Goal: Information Seeking & Learning: Learn about a topic

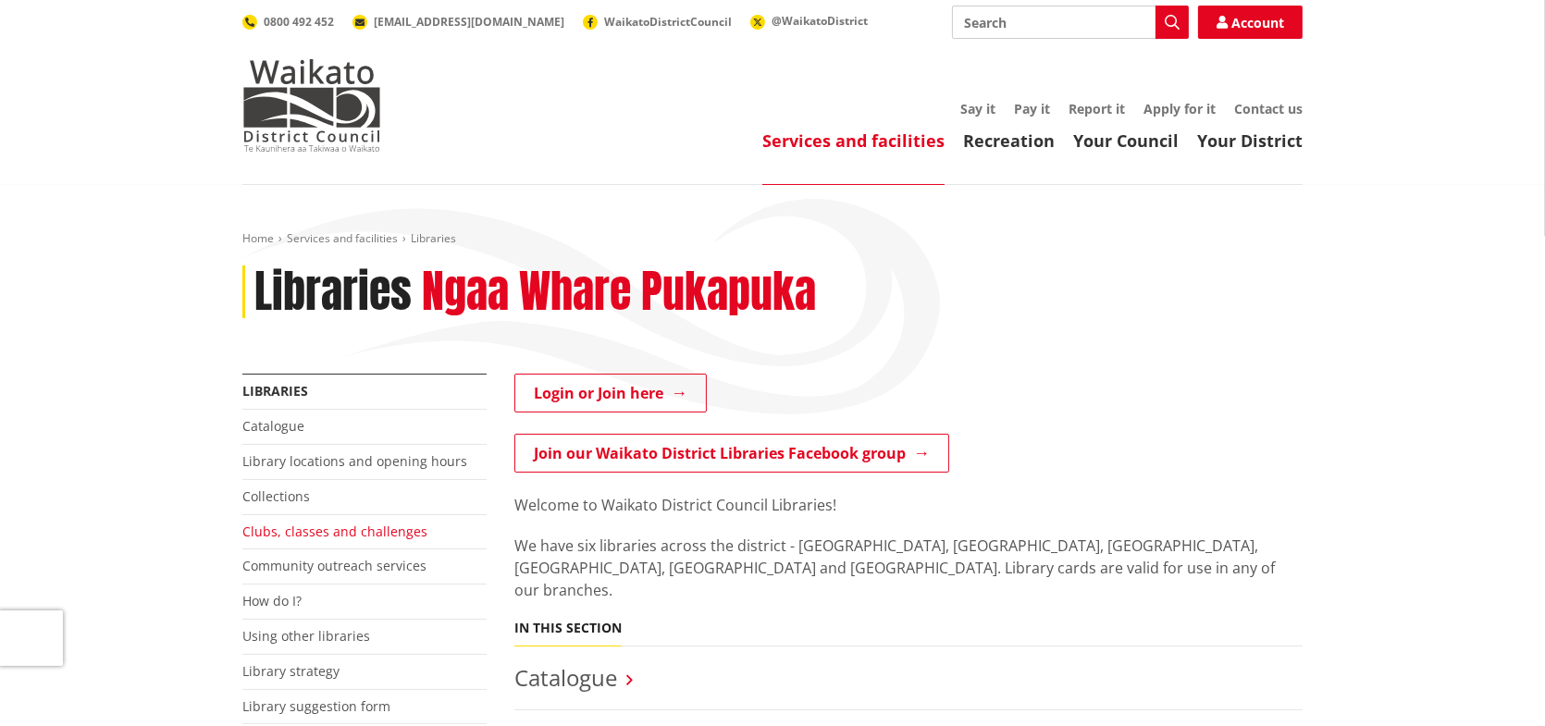
click at [290, 530] on link "Clubs, classes and challenges" at bounding box center [334, 532] width 185 height 18
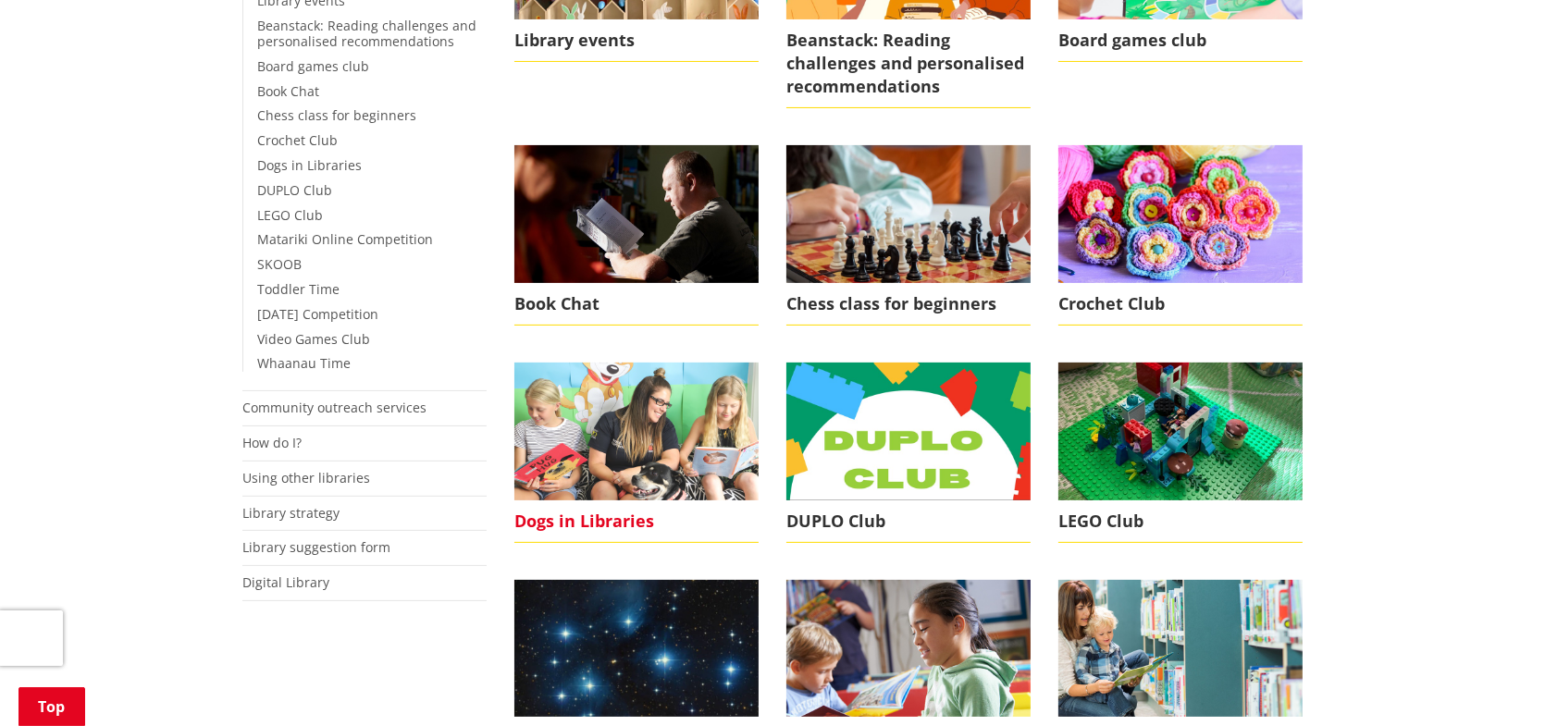
scroll to position [185, 0]
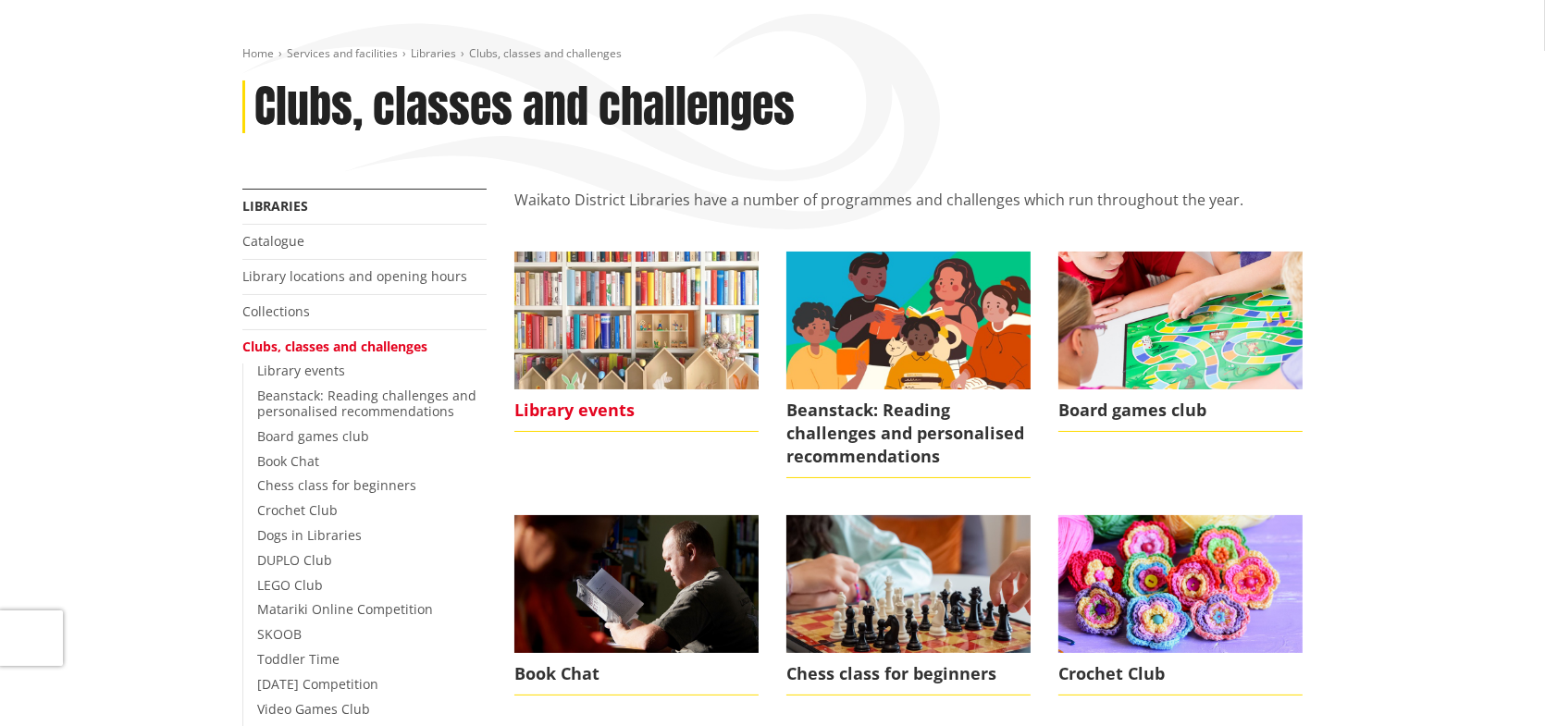
click at [688, 368] on img at bounding box center [636, 320] width 244 height 137
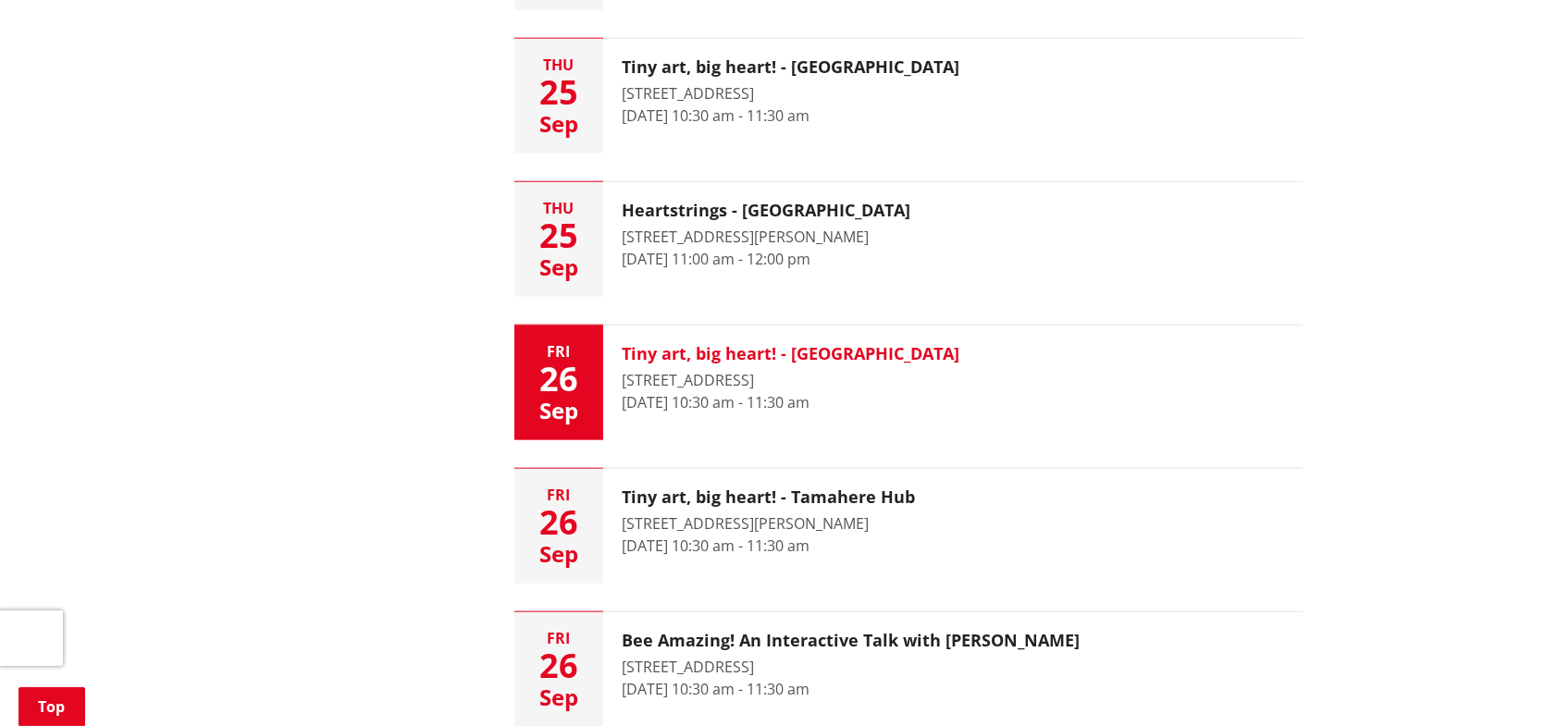
scroll to position [2683, 0]
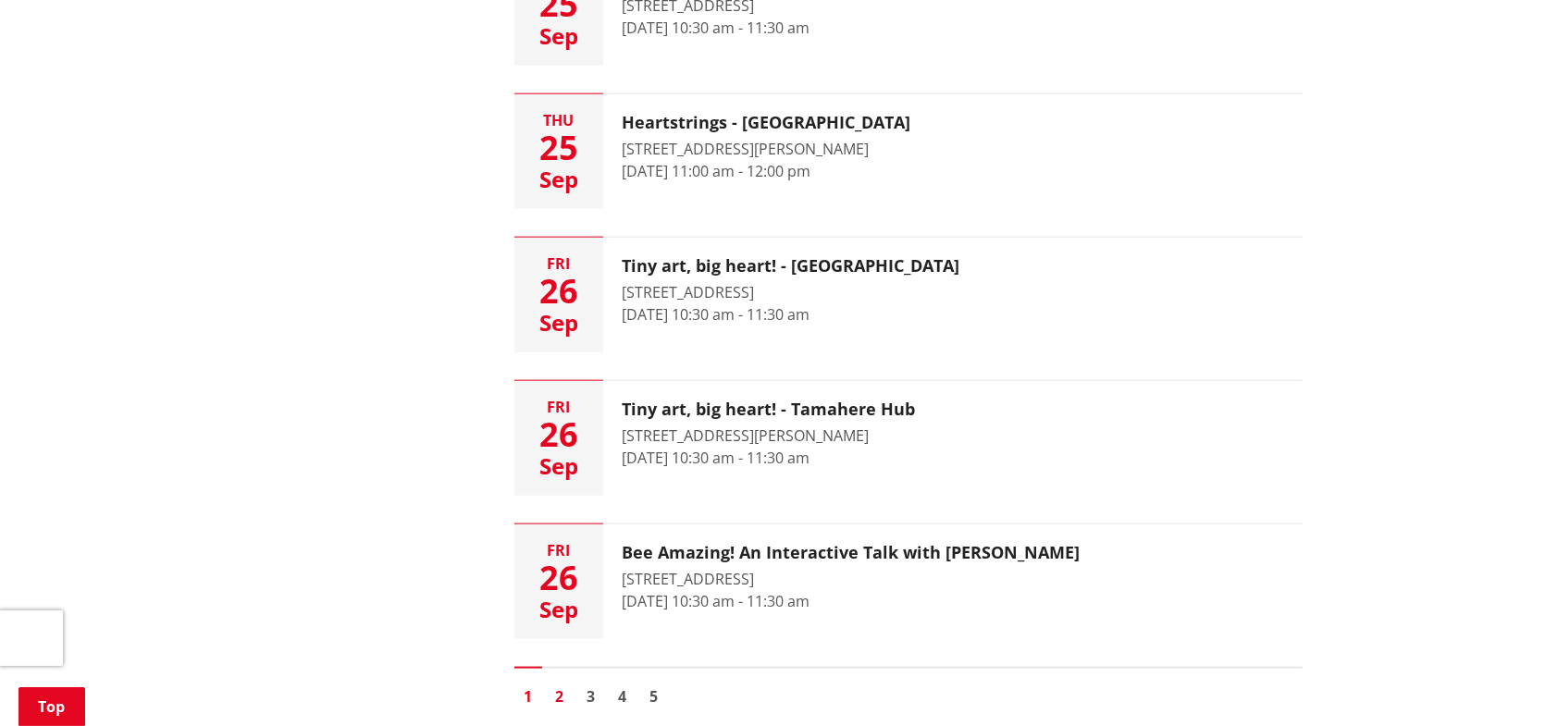
click at [556, 690] on link "2" at bounding box center [560, 697] width 28 height 28
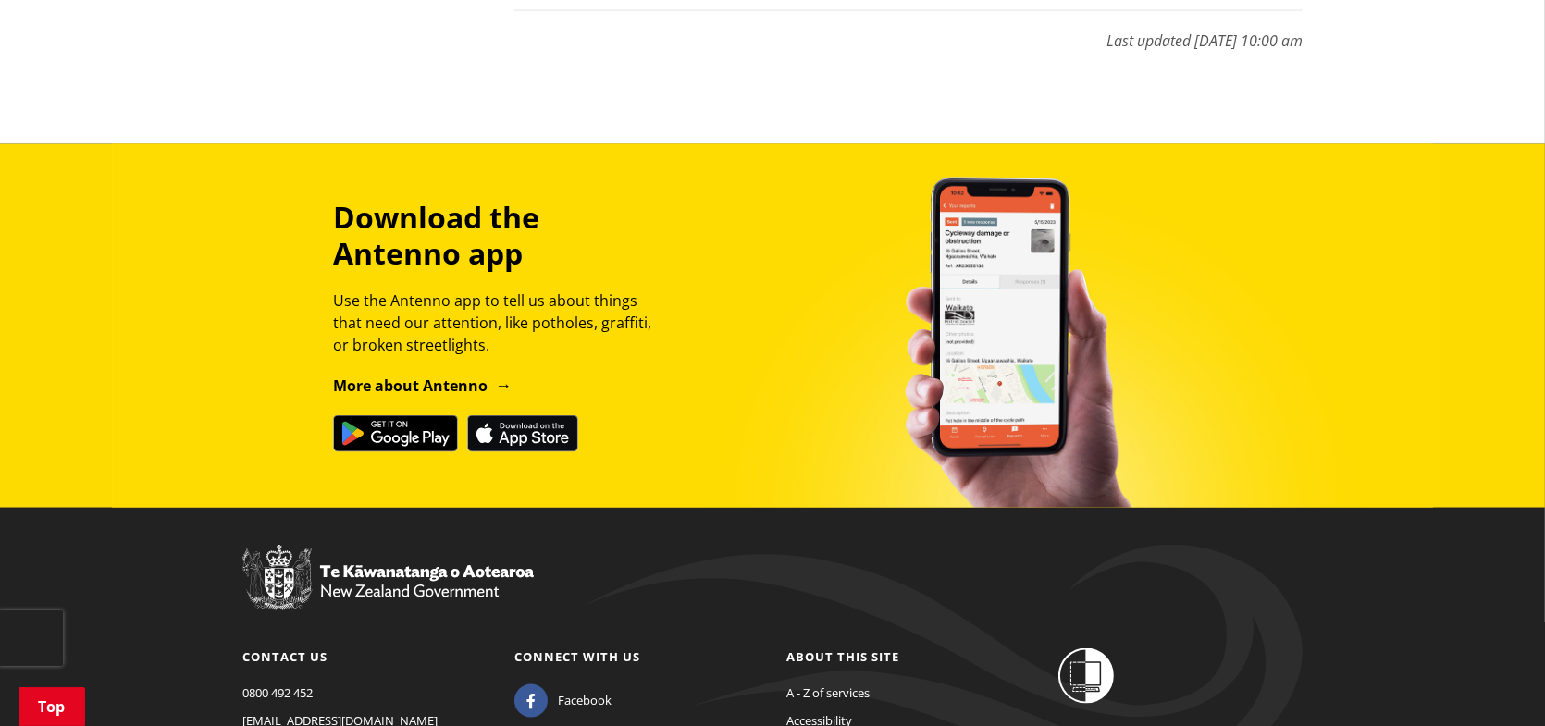
scroll to position [3238, 0]
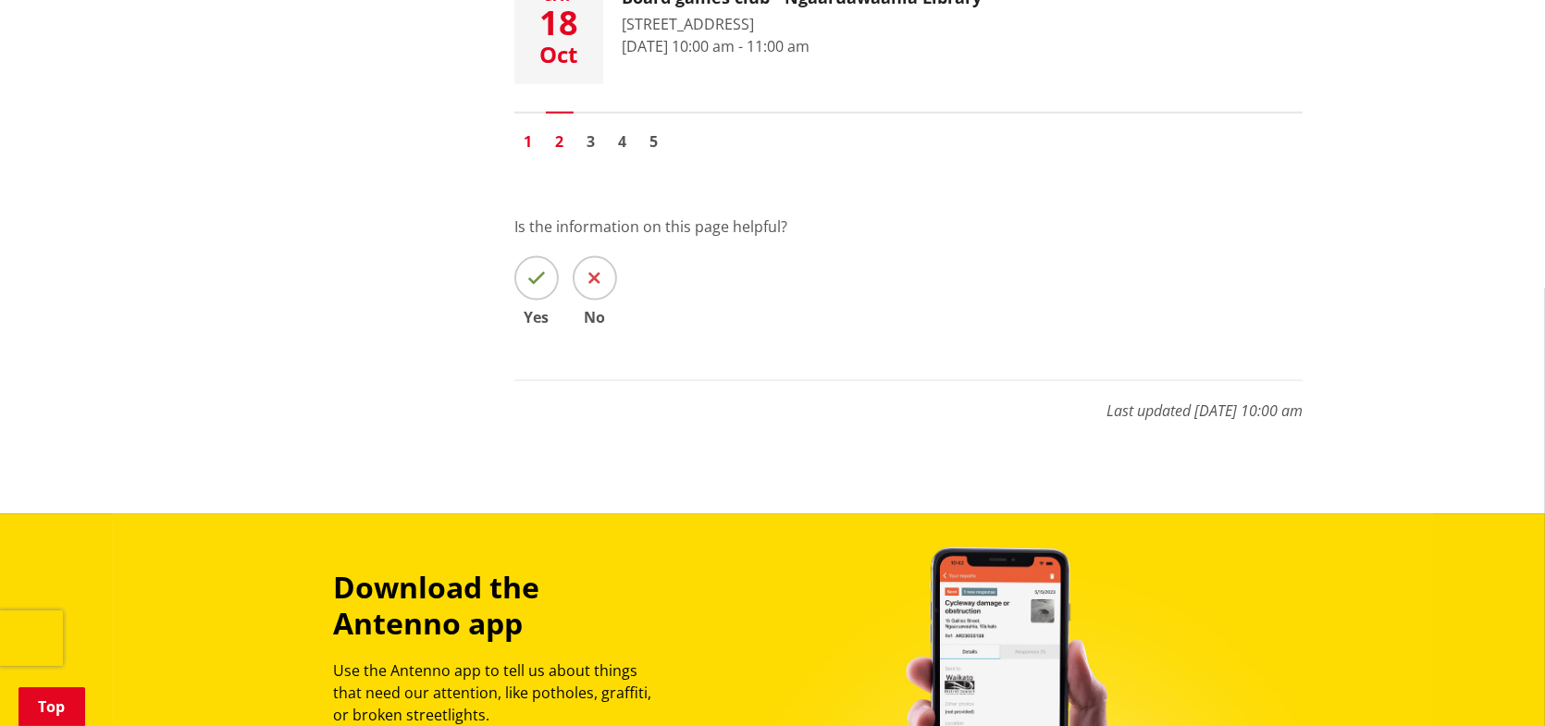
click at [528, 141] on link "1" at bounding box center [528, 142] width 28 height 28
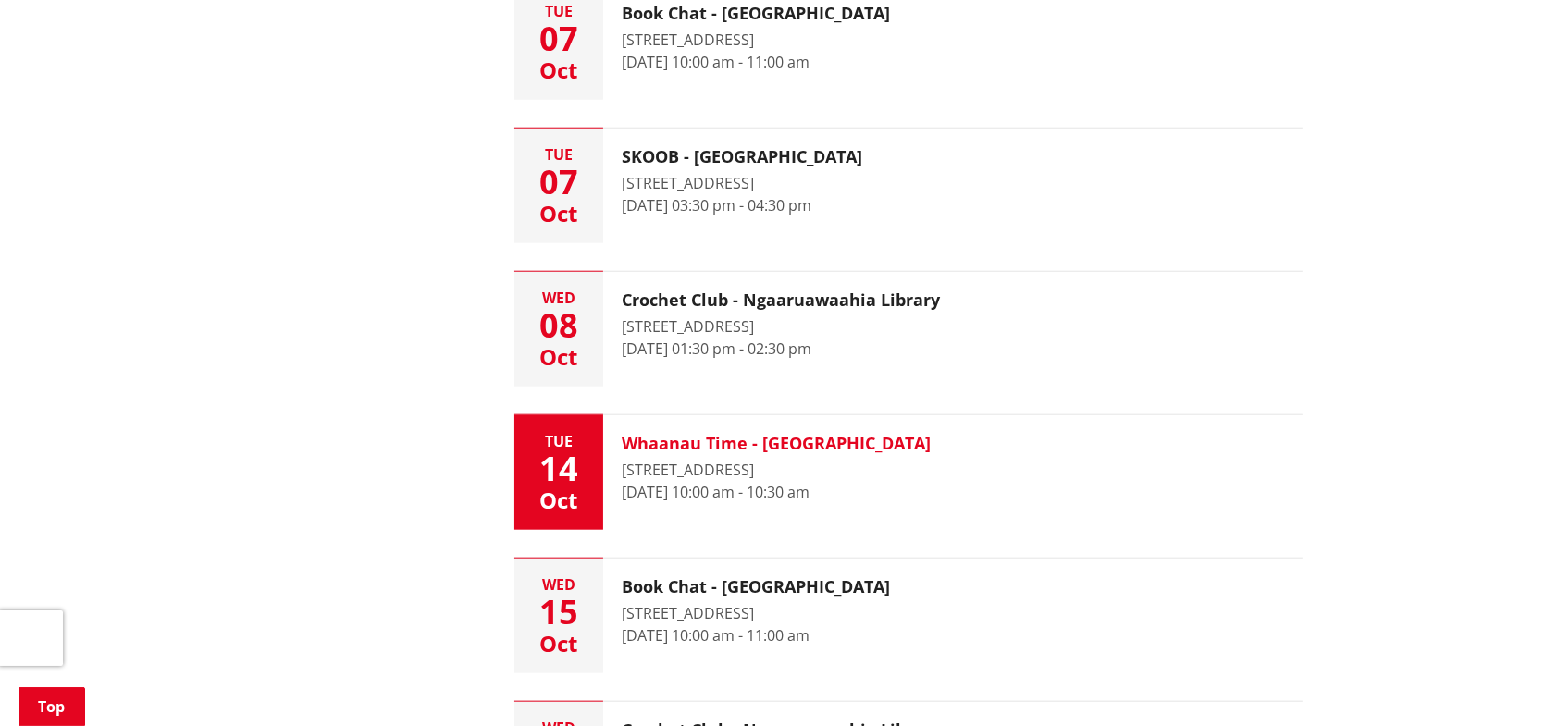
scroll to position [2128, 0]
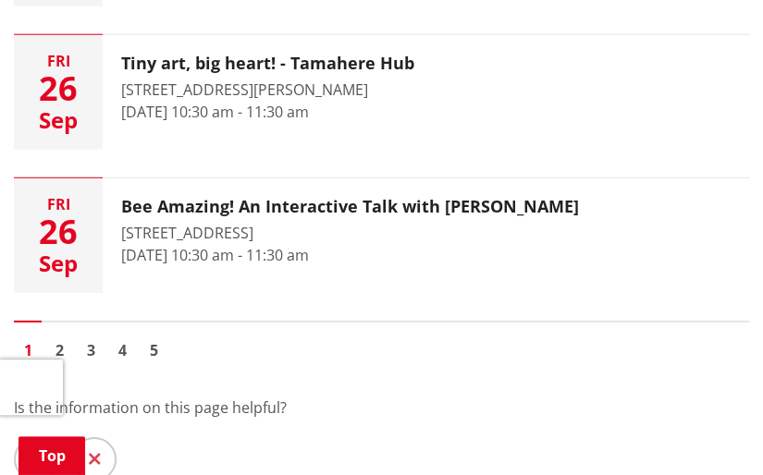
scroll to position [3053, 0]
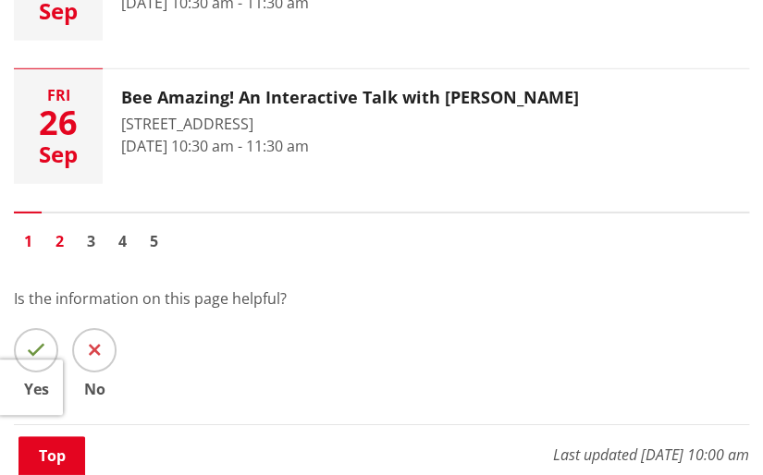
click at [57, 238] on link "2" at bounding box center [59, 242] width 28 height 28
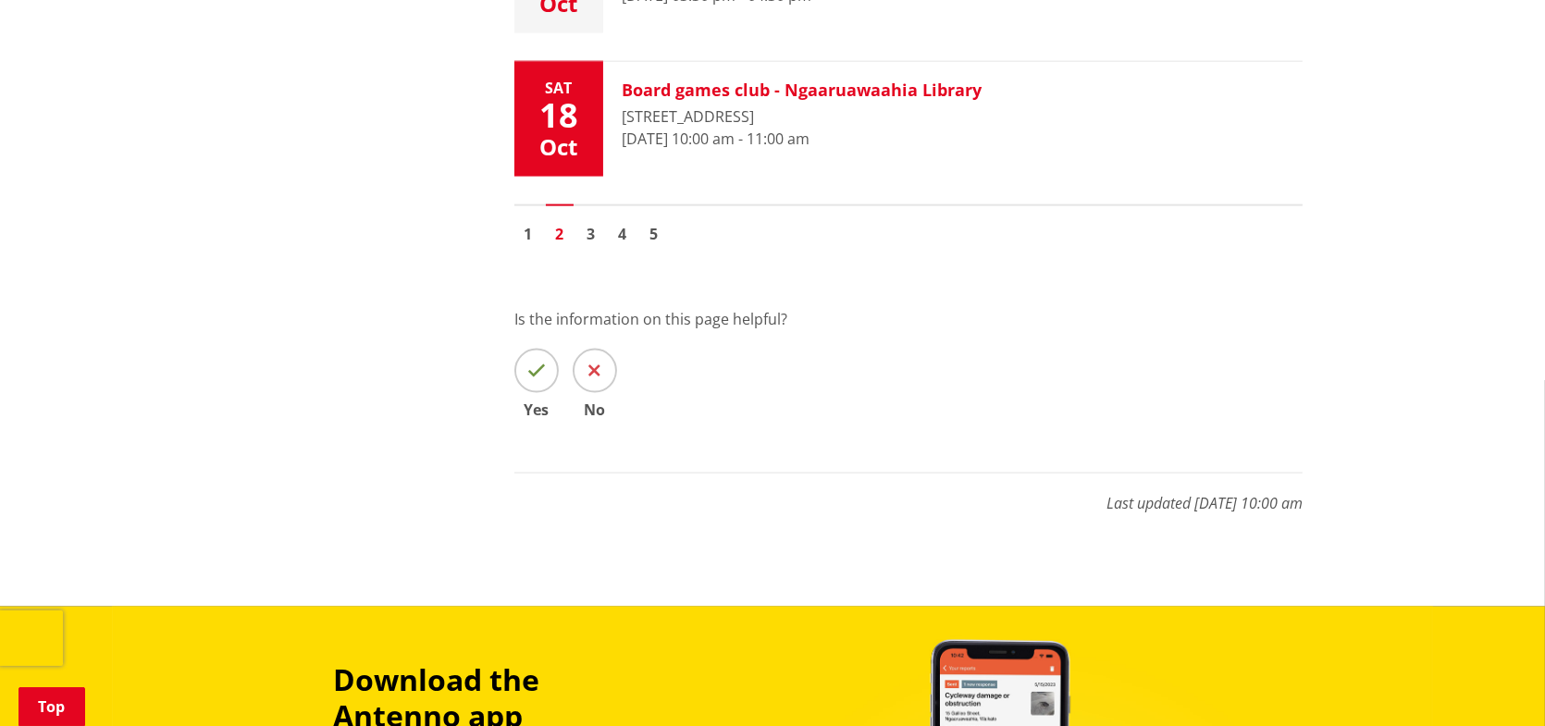
scroll to position [3238, 0]
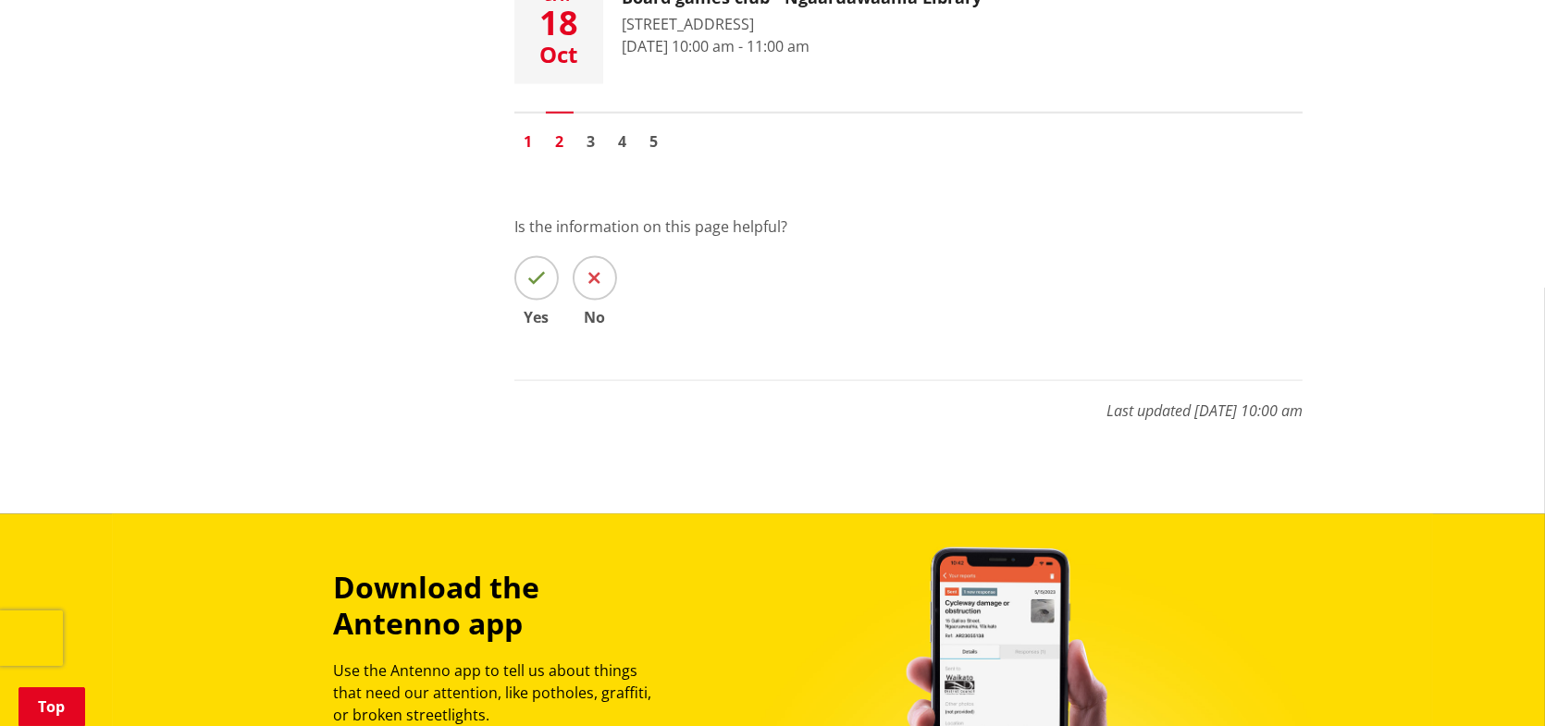
click at [534, 139] on link "1" at bounding box center [528, 142] width 28 height 28
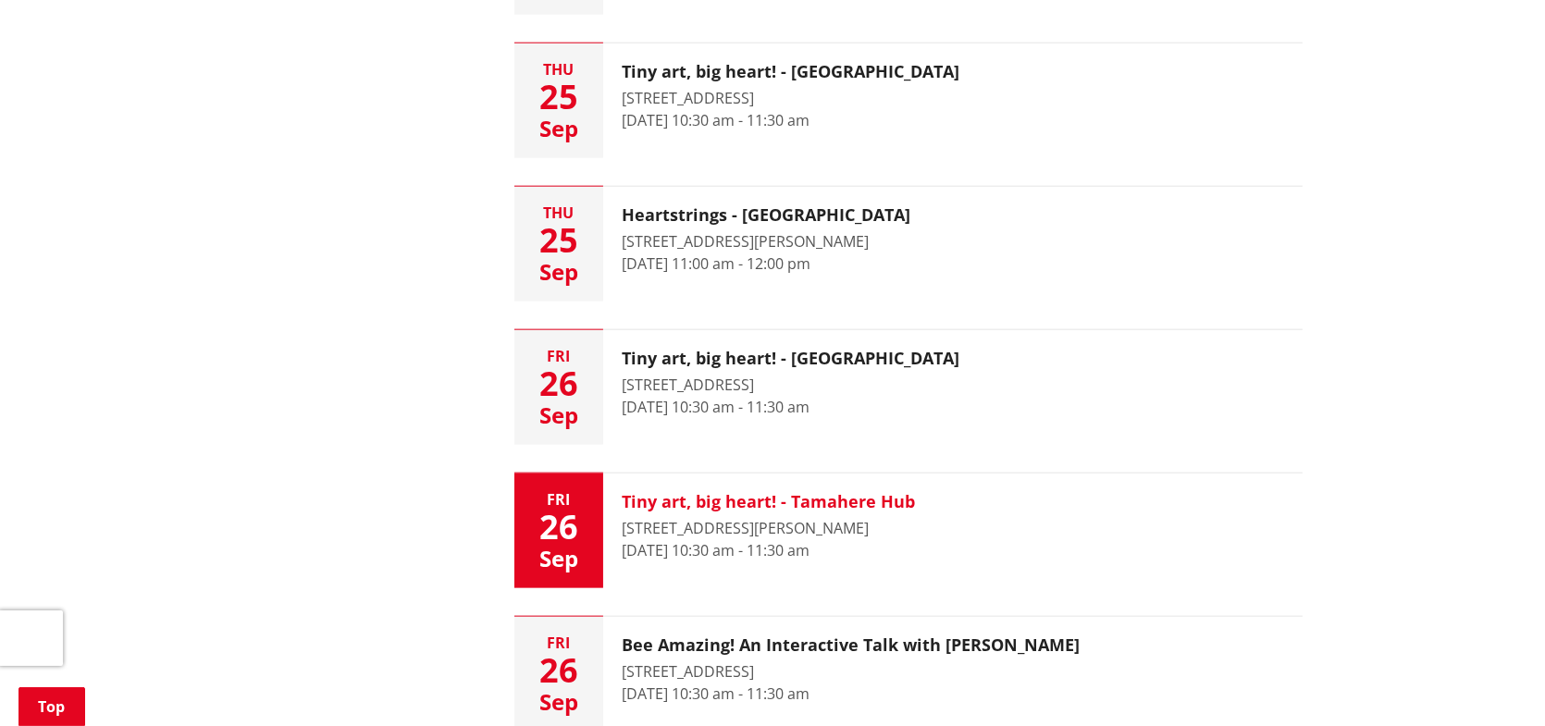
scroll to position [2868, 0]
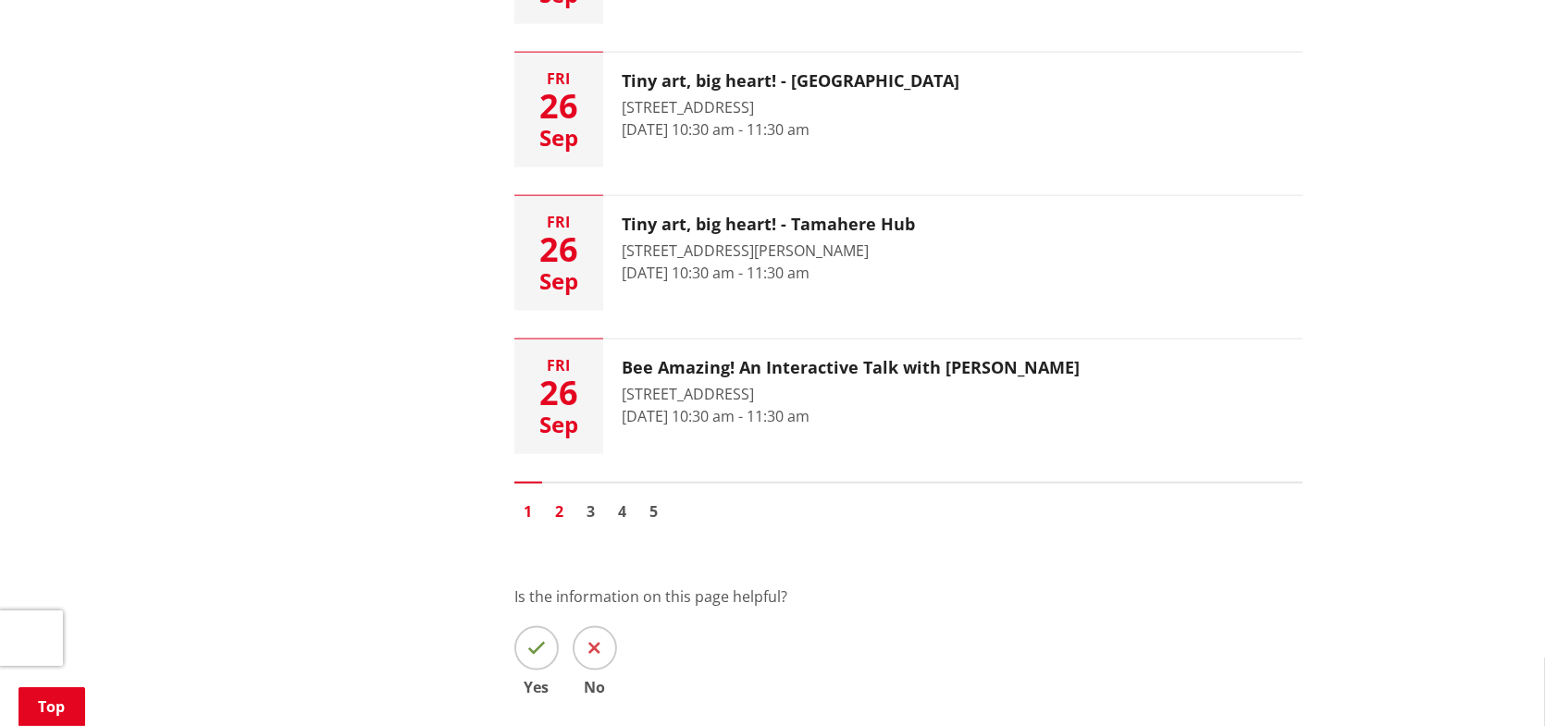
click at [559, 510] on link "2" at bounding box center [560, 512] width 28 height 28
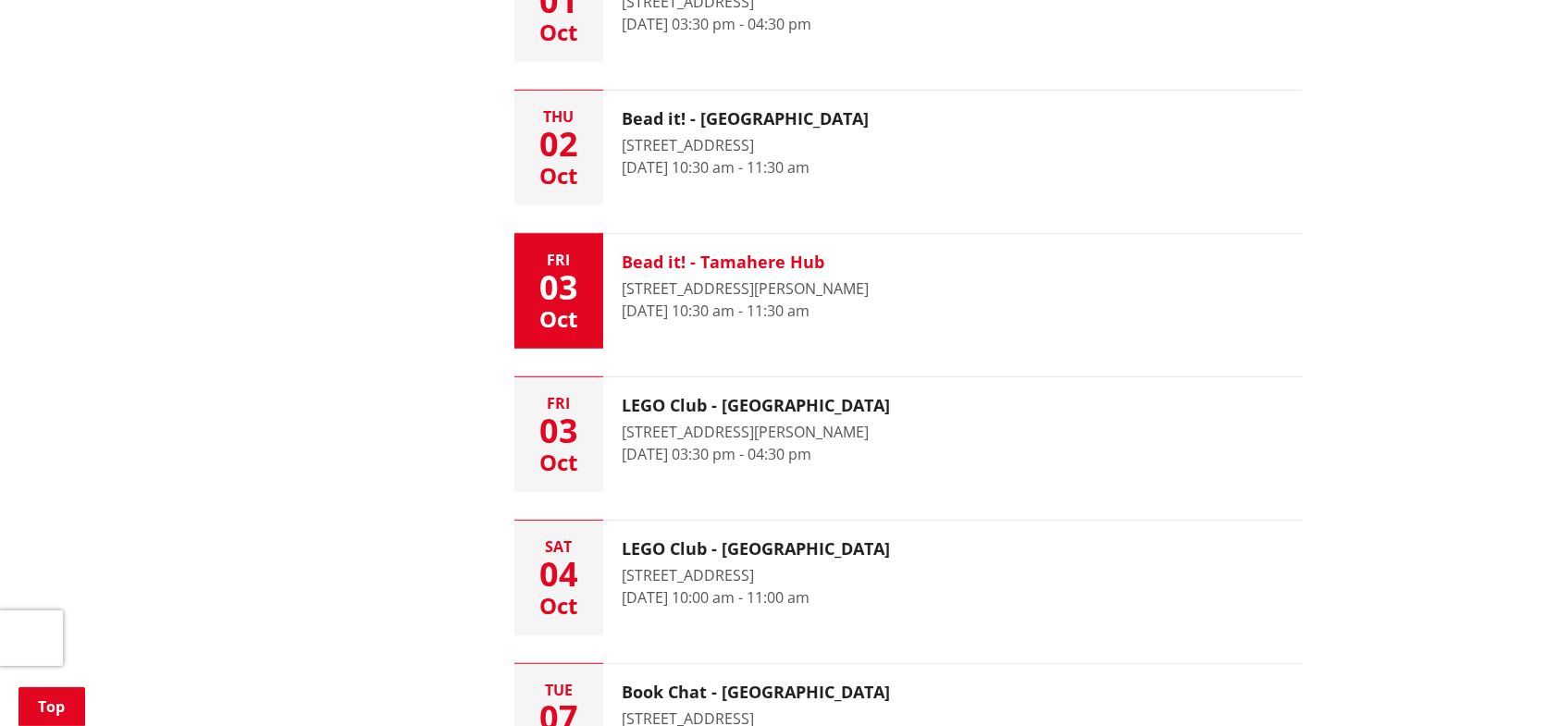
scroll to position [1573, 0]
